Goal: Use online tool/utility

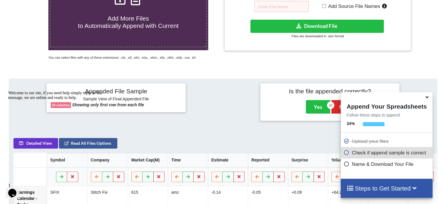
scroll to position [114, 0]
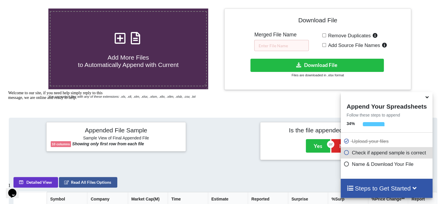
click at [305, 35] on label "Remove Duplicates" at bounding box center [352, 36] width 53 height 8
click at [305, 35] on input "Remove Duplicates" at bounding box center [324, 35] width 4 height 4
checkbox input "true"
click at [278, 48] on input "text" at bounding box center [281, 45] width 55 height 11
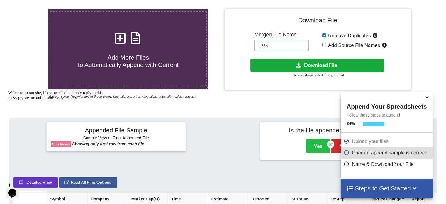
type input "1234"
click at [282, 62] on button "Download File" at bounding box center [316, 65] width 133 height 13
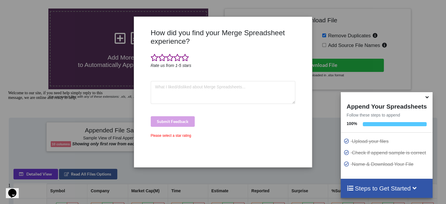
click at [305, 55] on div "How did you find your Merge Spreadsheet experience? Rate us from 1-5 stars Subm…" at bounding box center [223, 102] width 446 height 204
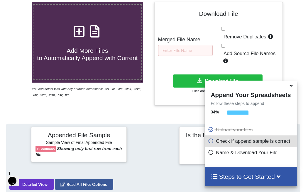
scroll to position [111, 0]
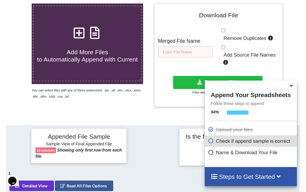
click at [179, 50] on input "text" at bounding box center [185, 51] width 55 height 11
click at [179, 46] on input "text" at bounding box center [185, 51] width 55 height 11
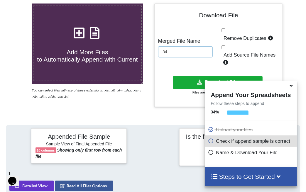
type input "34"
click at [192, 76] on button "Download File" at bounding box center [217, 82] width 89 height 13
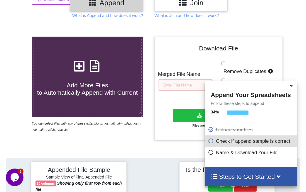
scroll to position [52, 0]
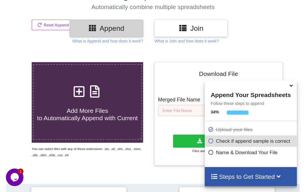
click at [179, 105] on input "text" at bounding box center [185, 110] width 55 height 11
type input "54"
click at [191, 135] on button "Download File" at bounding box center [217, 141] width 89 height 13
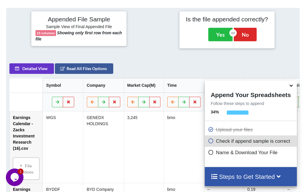
scroll to position [140, 0]
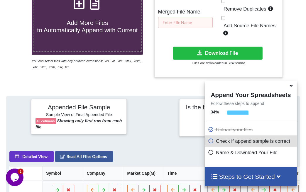
drag, startPoint x: 185, startPoint y: 22, endPoint x: 180, endPoint y: 22, distance: 5.3
click at [183, 21] on input "text" at bounding box center [185, 22] width 55 height 11
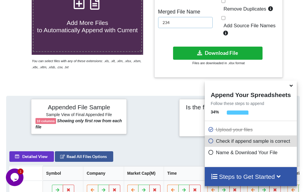
type input "234"
click at [191, 47] on button "Download File" at bounding box center [217, 53] width 89 height 13
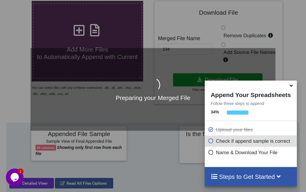
scroll to position [81, 0]
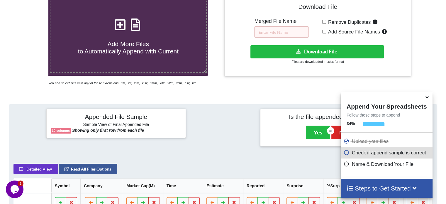
scroll to position [55, 0]
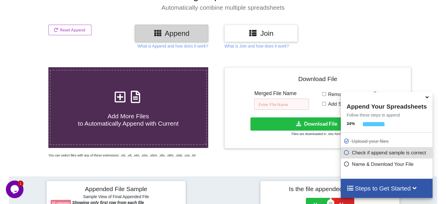
click at [275, 99] on input "text" at bounding box center [281, 104] width 55 height 11
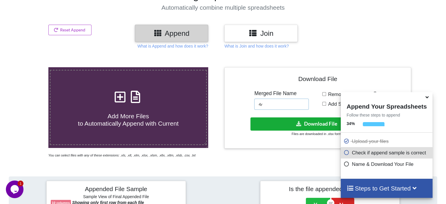
type input "4r"
click at [274, 123] on button "Download File" at bounding box center [316, 123] width 133 height 13
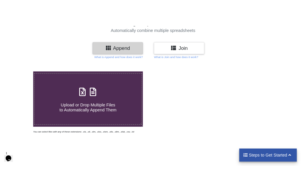
scroll to position [52, 0]
